Goal: Task Accomplishment & Management: Manage account settings

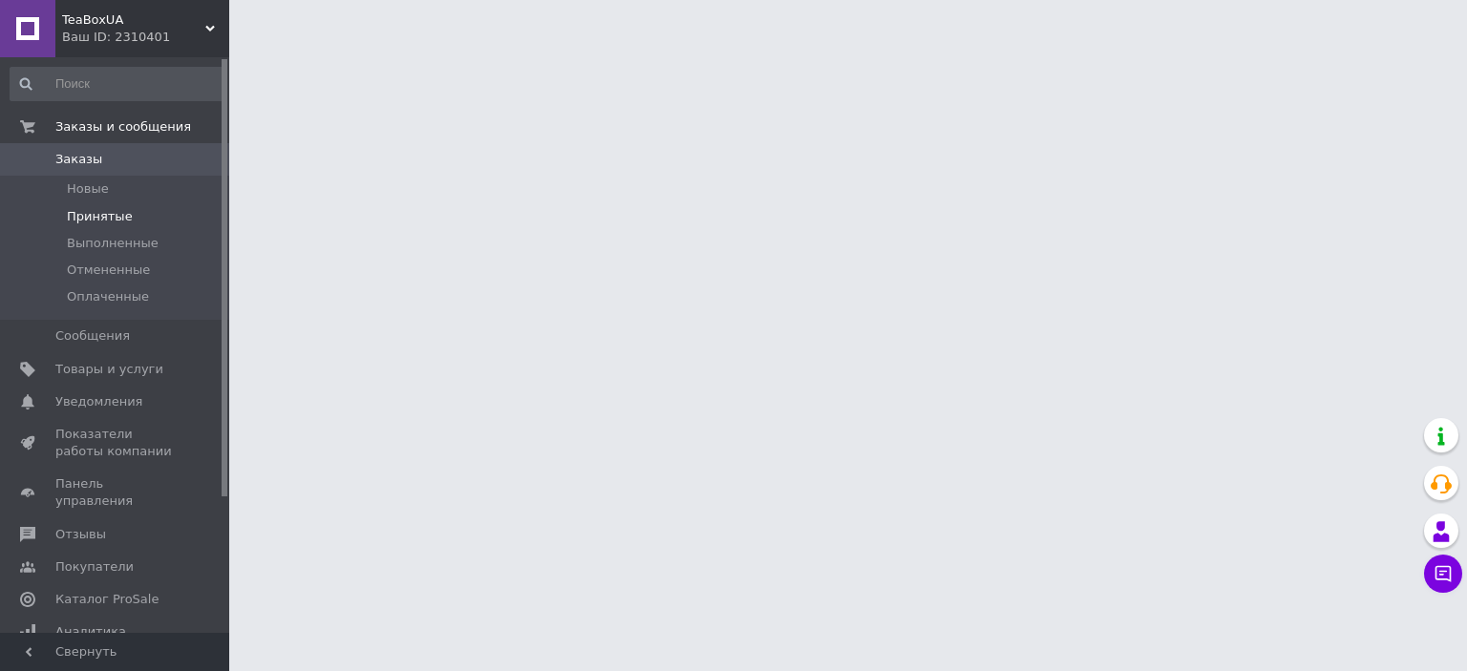
click at [115, 217] on span "Принятые" at bounding box center [100, 216] width 66 height 17
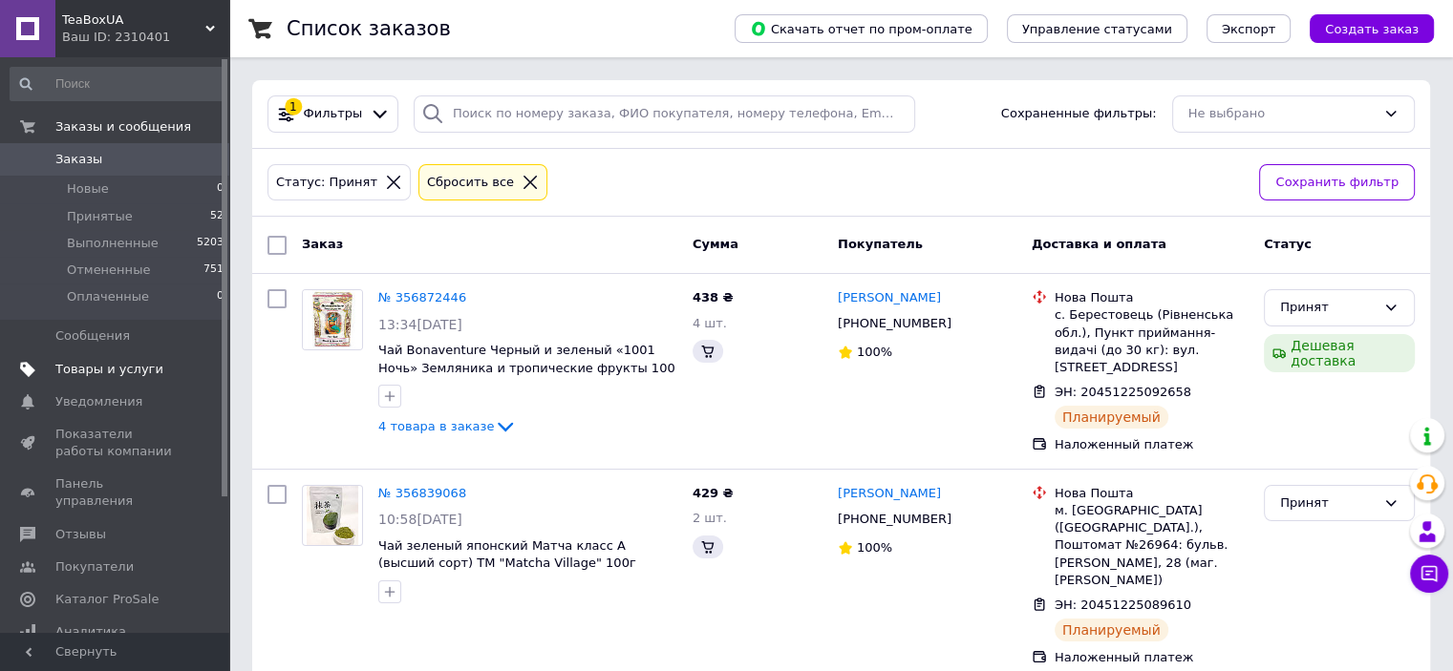
click at [100, 364] on span "Товары и услуги" at bounding box center [109, 369] width 108 height 17
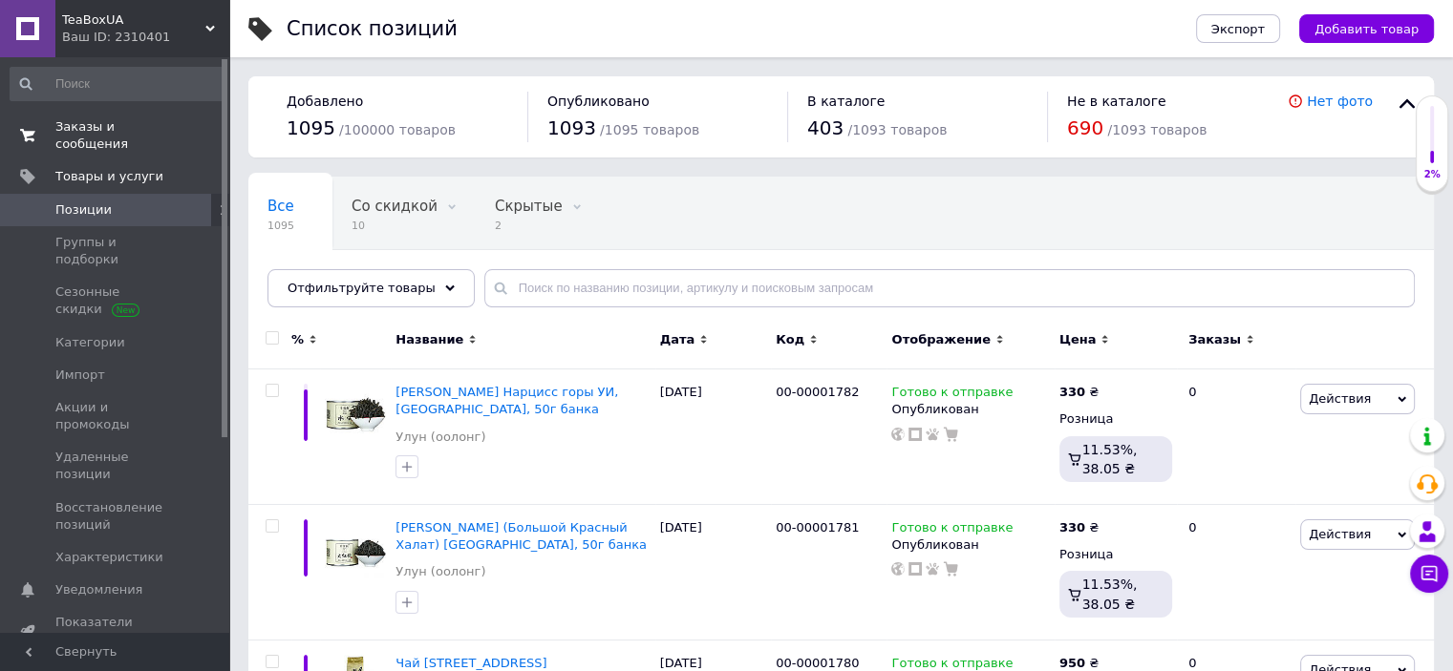
click at [103, 123] on span "Заказы и сообщения" at bounding box center [115, 135] width 121 height 34
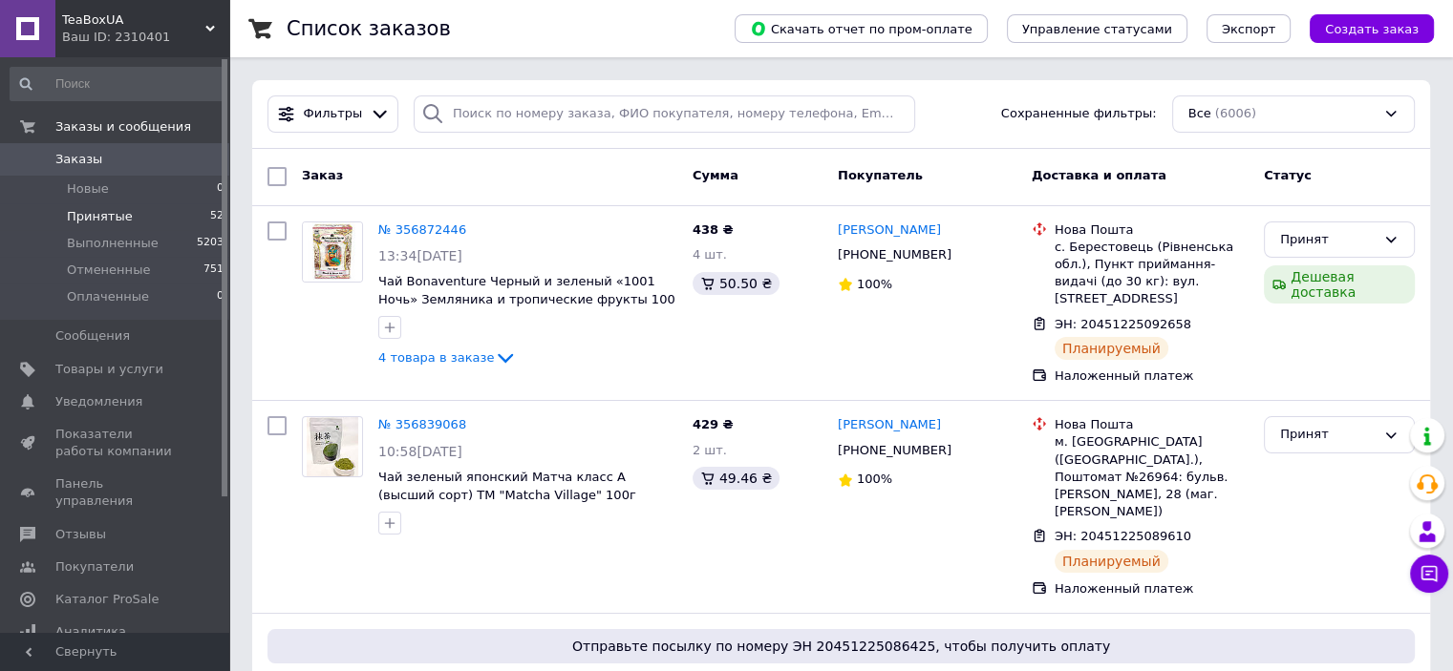
click at [111, 218] on span "Принятые" at bounding box center [100, 216] width 66 height 17
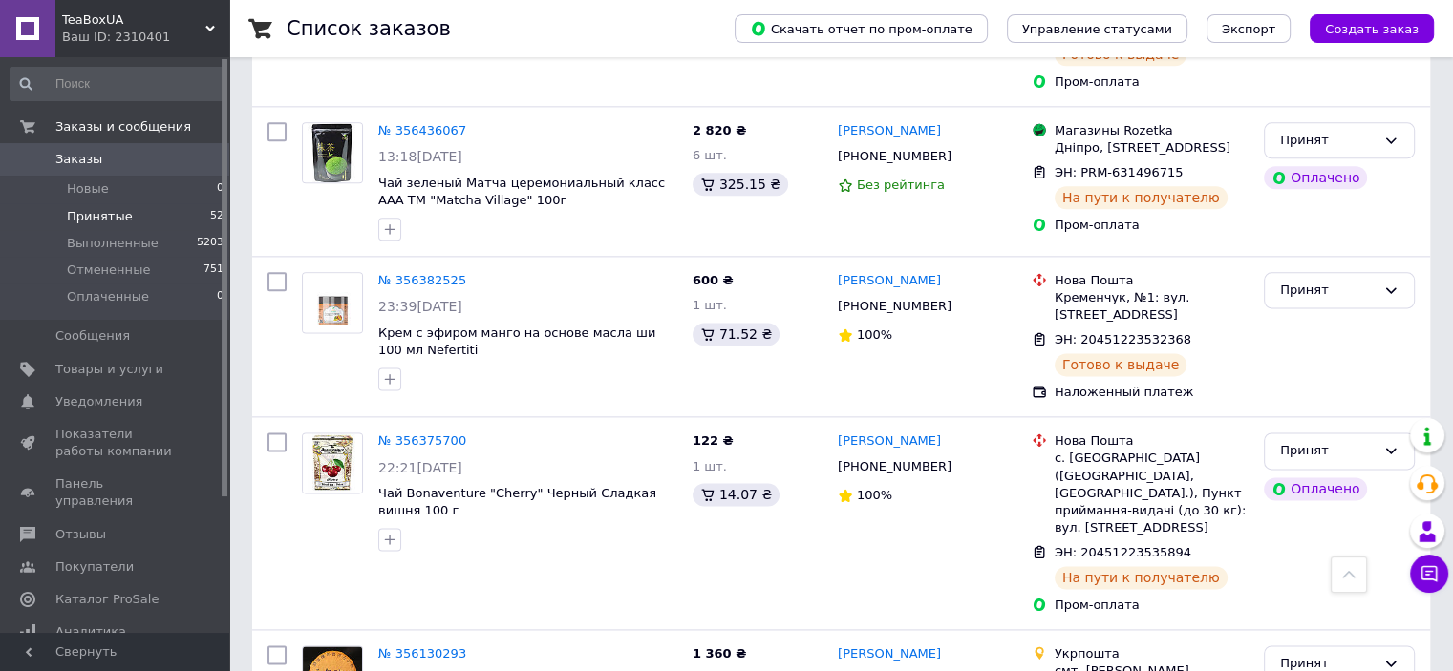
scroll to position [2546, 0]
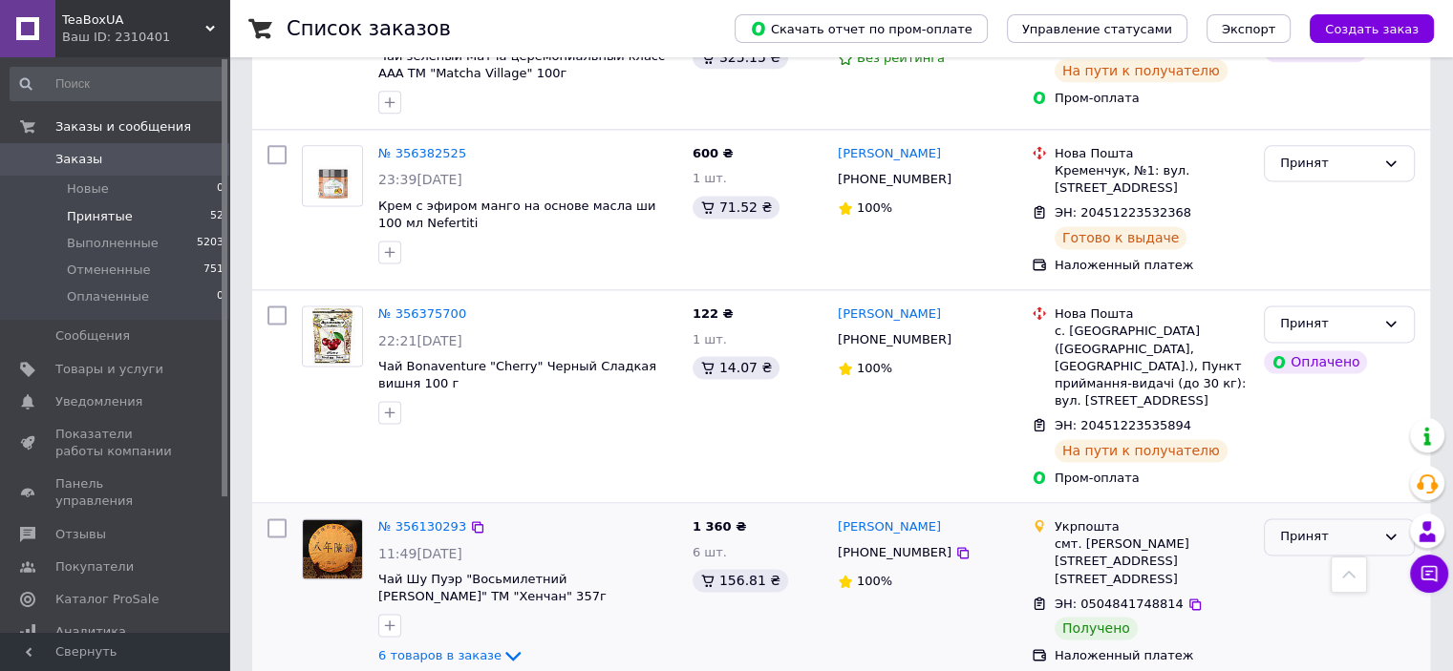
click at [1349, 527] on div "Принят" at bounding box center [1328, 537] width 96 height 20
click at [1311, 560] on li "Выполнен" at bounding box center [1339, 577] width 149 height 35
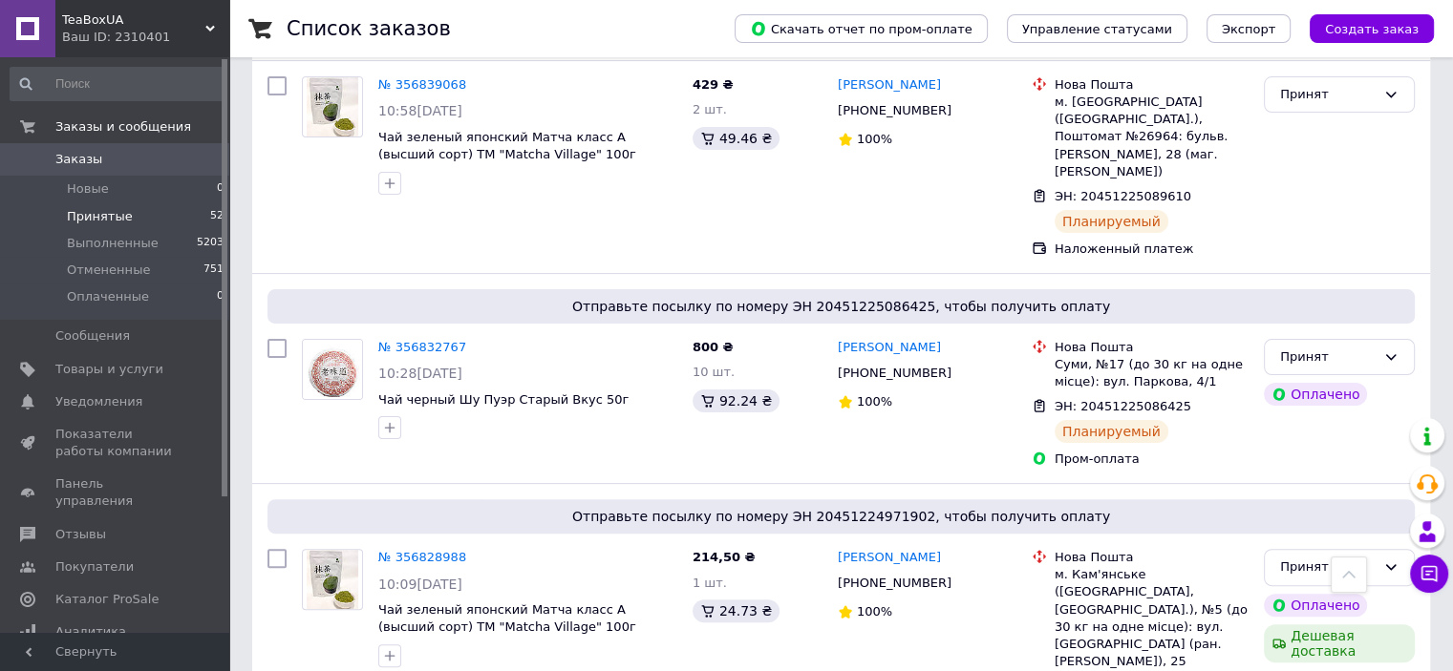
scroll to position [127, 0]
